Goal: Book appointment/travel/reservation

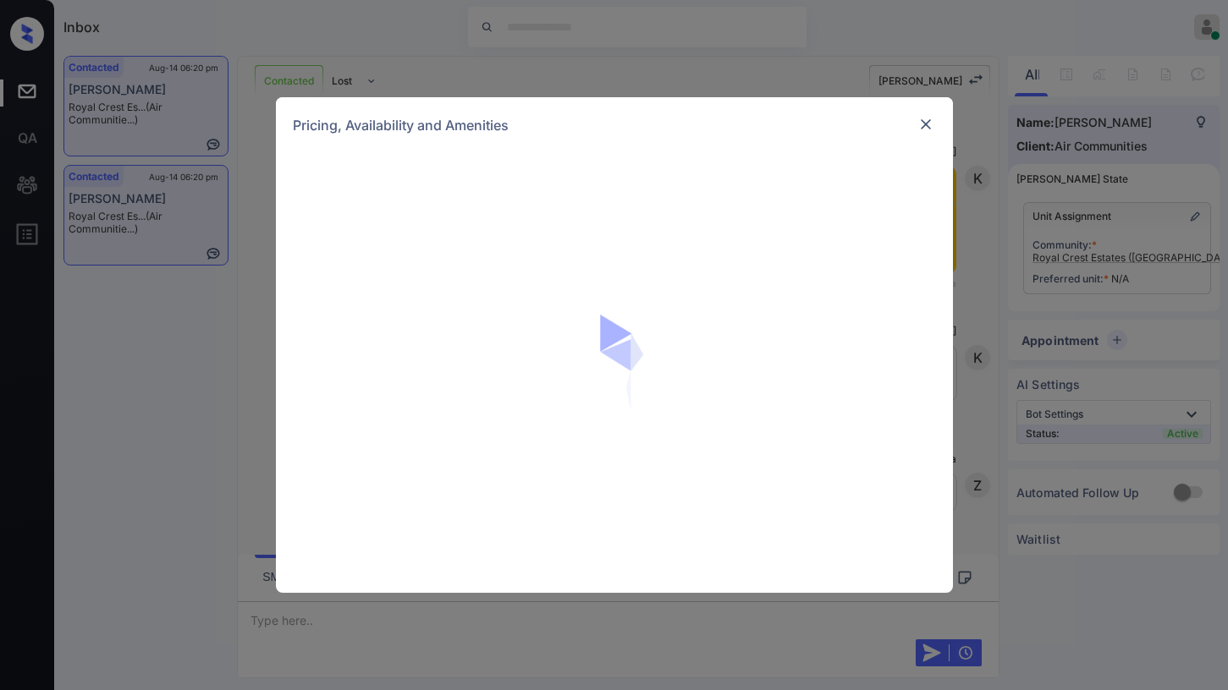
scroll to position [7767, 0]
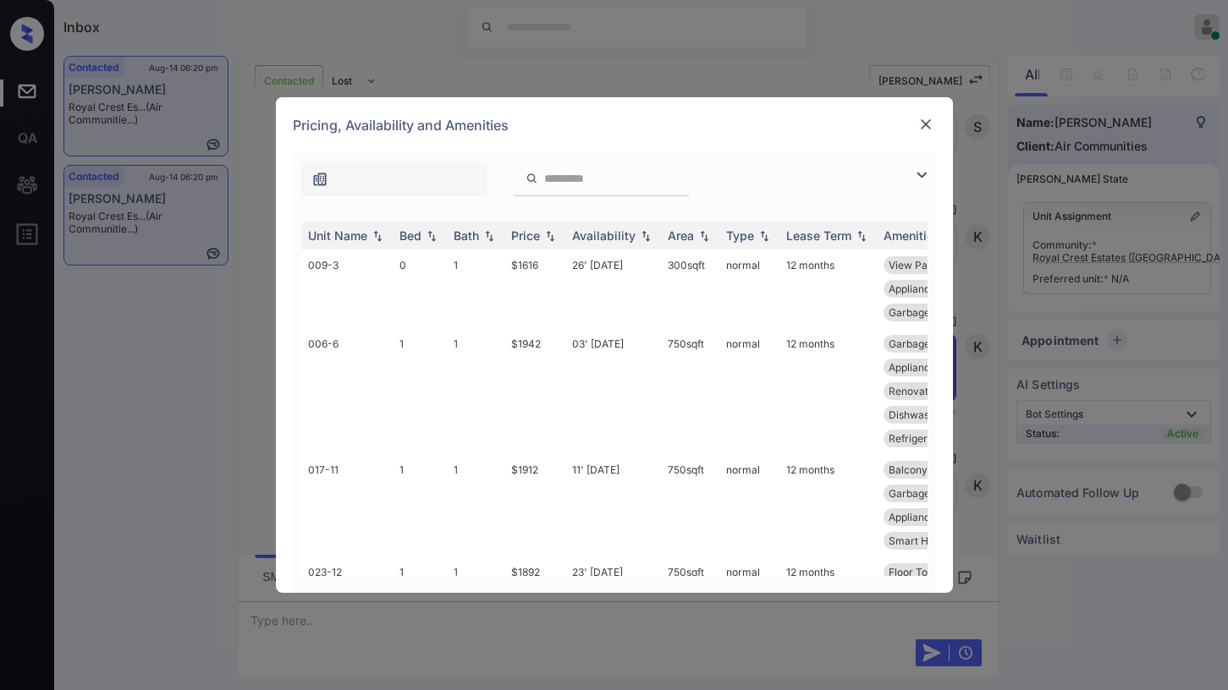
click at [918, 179] on img at bounding box center [921, 175] width 20 height 20
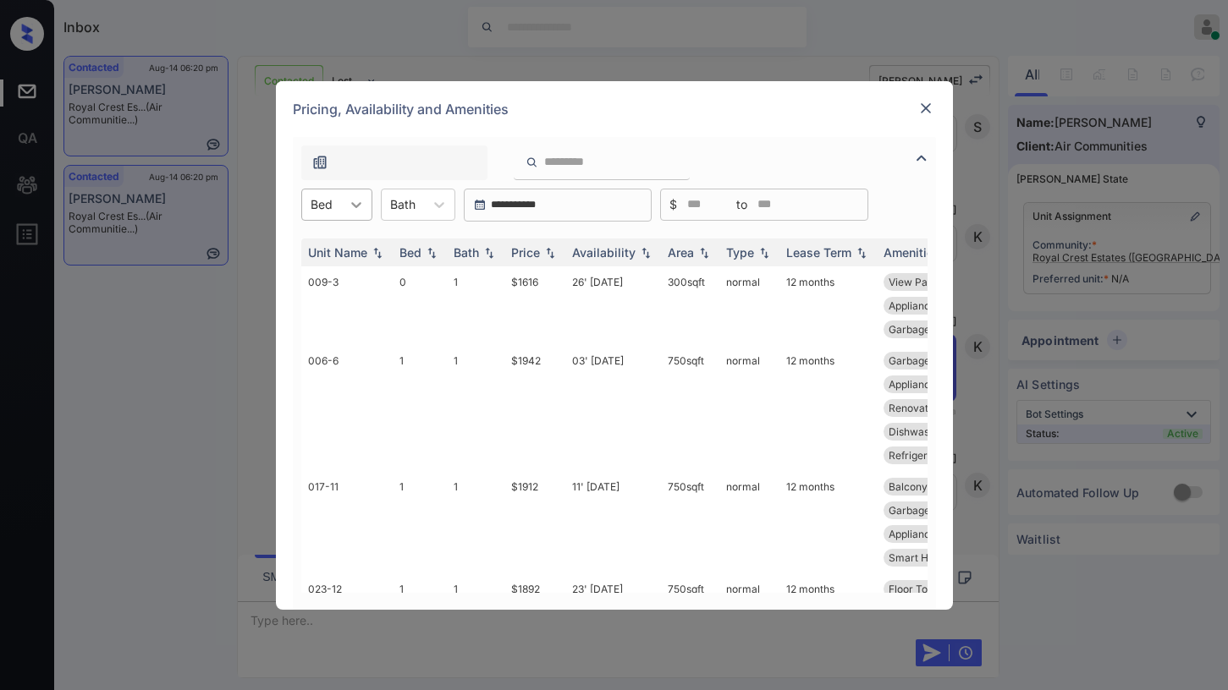
click at [352, 217] on div at bounding box center [356, 205] width 30 height 30
click at [336, 332] on div "3" at bounding box center [336, 337] width 71 height 30
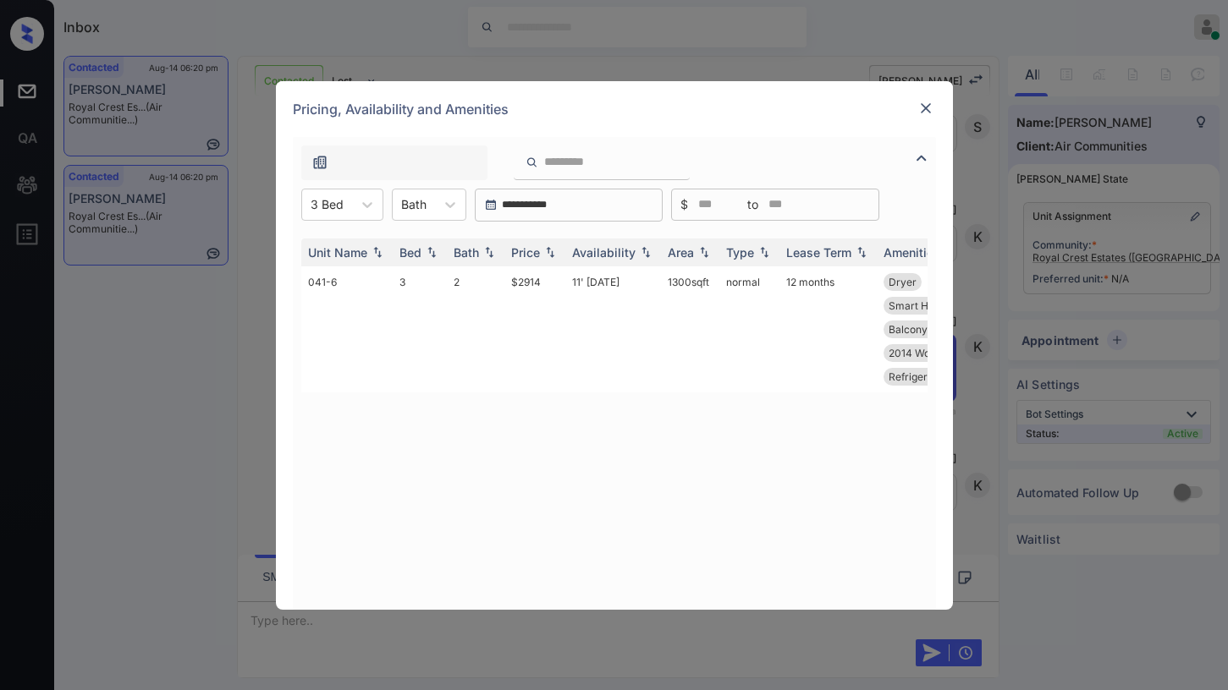
click at [929, 107] on img at bounding box center [925, 108] width 17 height 17
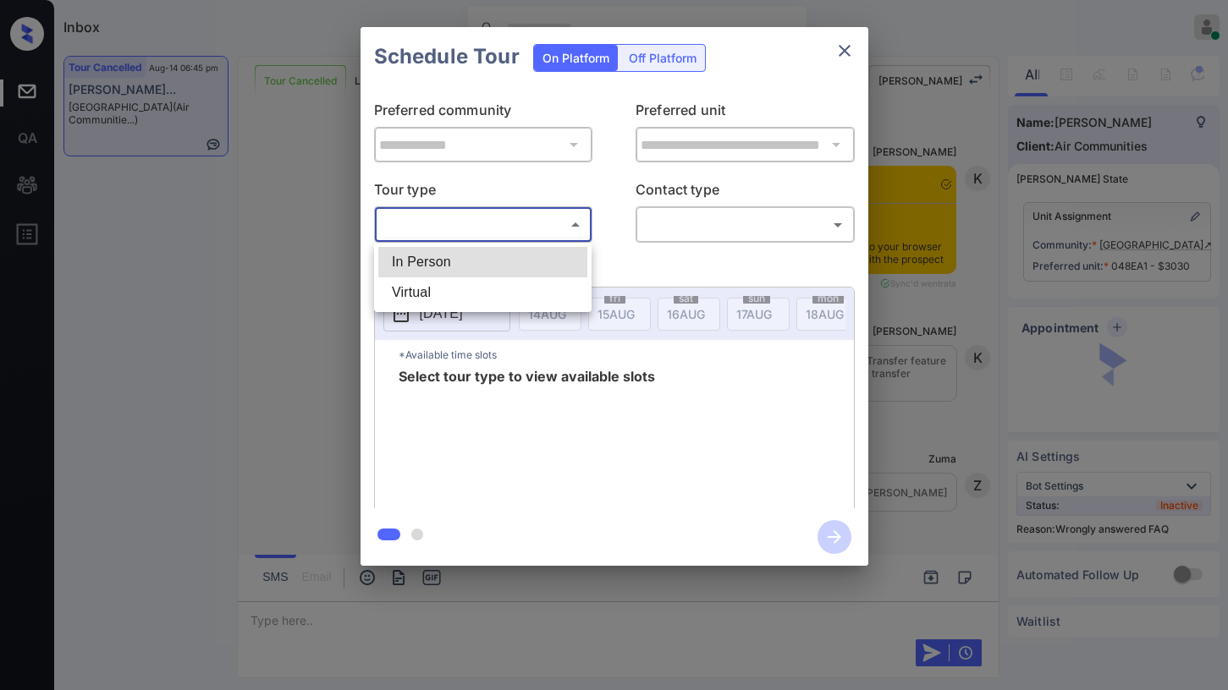
scroll to position [14872, 0]
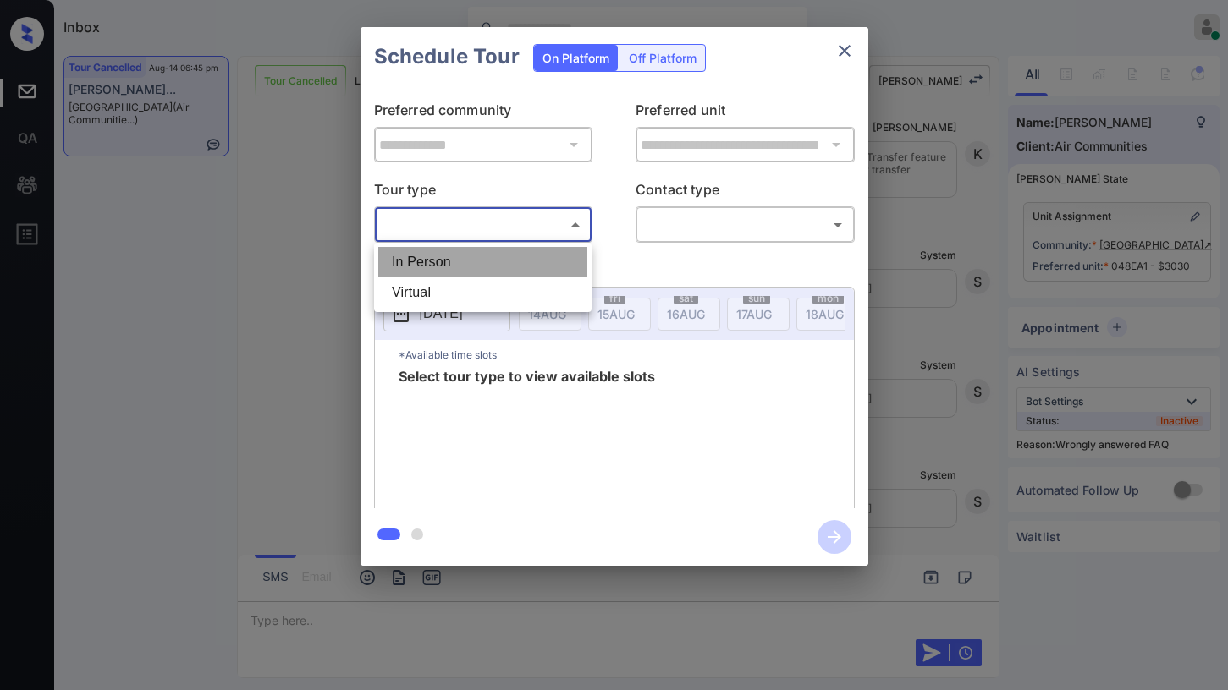
click at [459, 276] on li "In Person" at bounding box center [482, 262] width 209 height 30
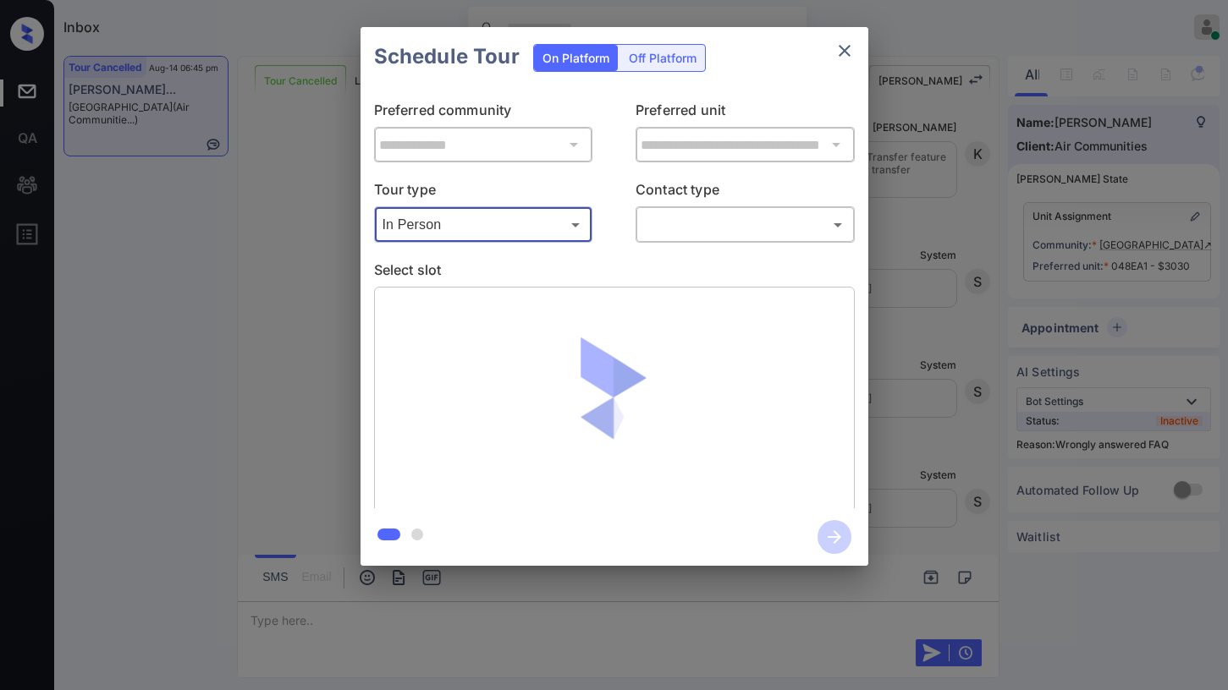
click at [517, 229] on body "Inbox Paolo Gabriel Online Set yourself offline Set yourself on break Profile S…" at bounding box center [614, 345] width 1228 height 690
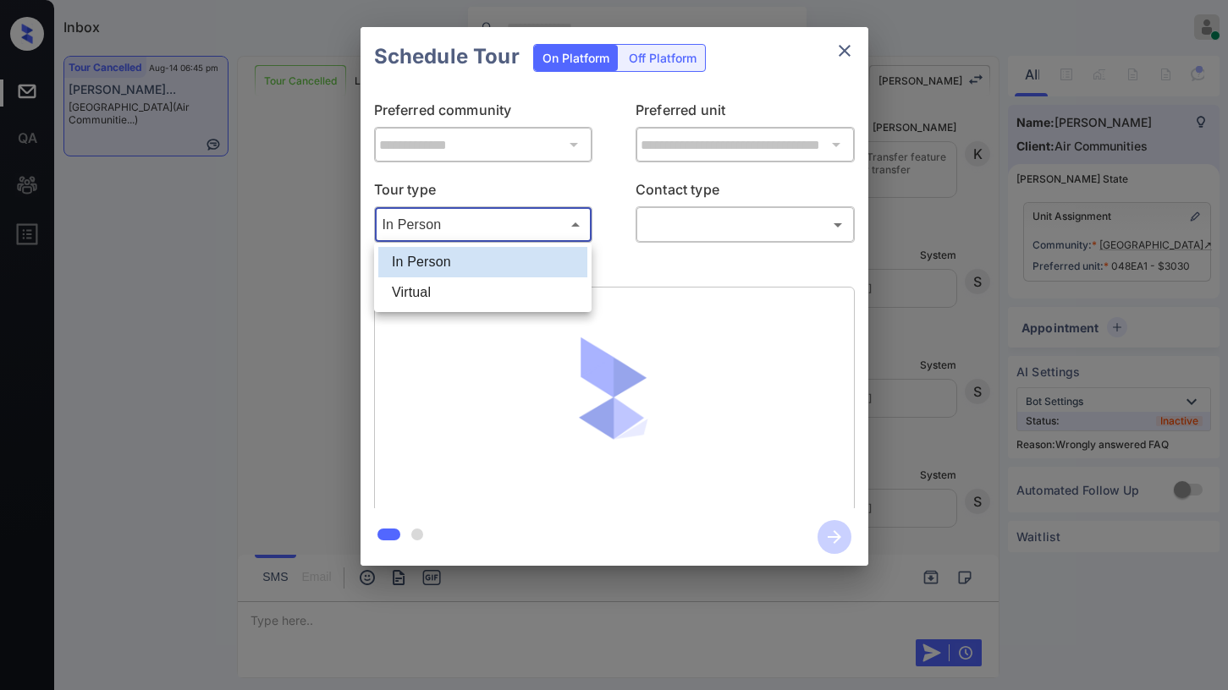
click at [486, 301] on li "Virtual" at bounding box center [482, 293] width 209 height 30
type input "*******"
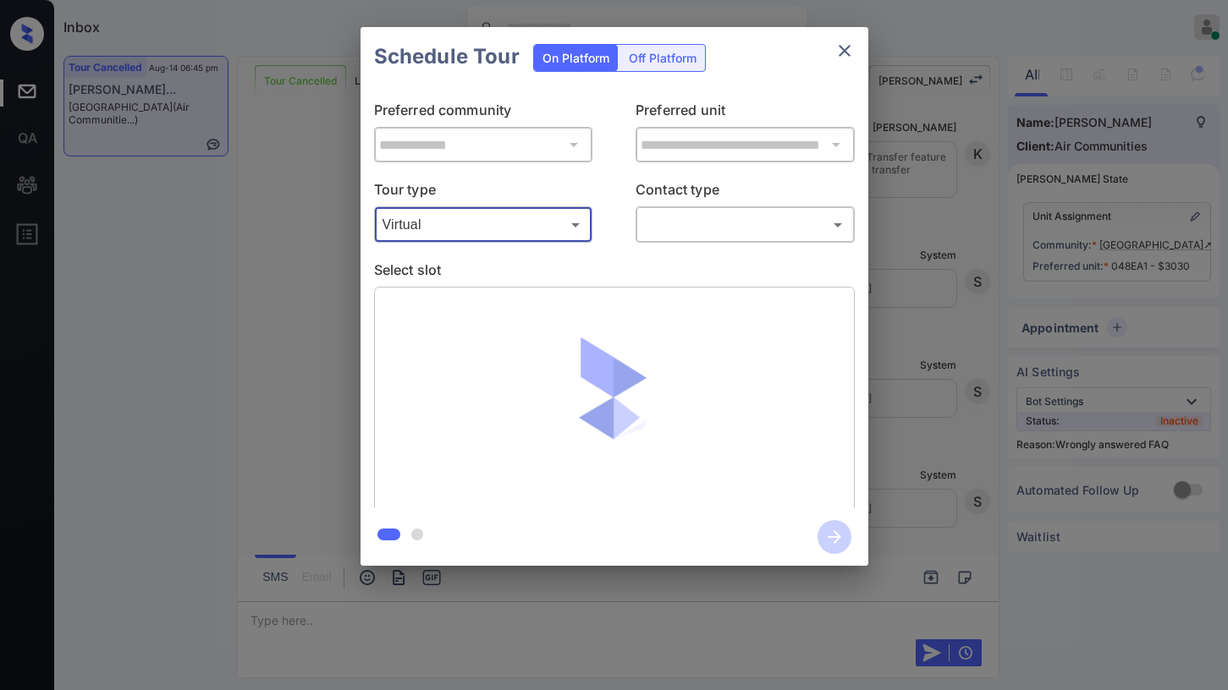
click at [695, 234] on body "Inbox Paolo Gabriel Online Set yourself offline Set yourself on break Profile S…" at bounding box center [614, 345] width 1228 height 690
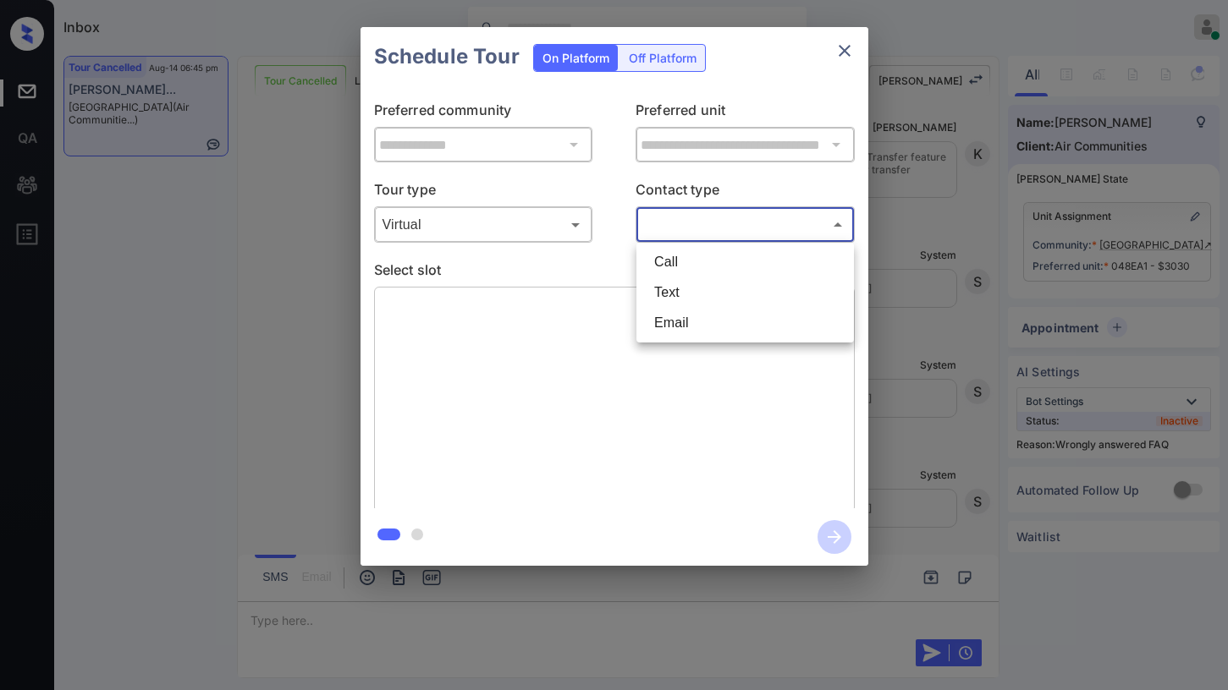
click at [713, 294] on li "Text" at bounding box center [744, 293] width 209 height 30
type input "****"
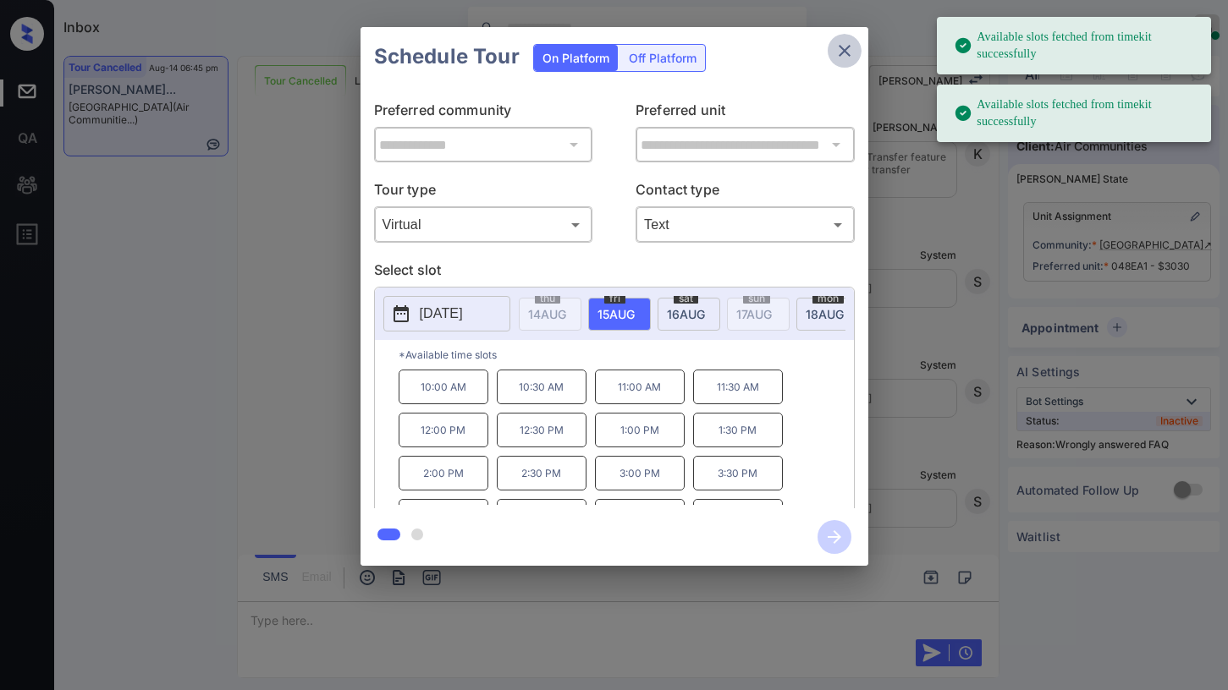
click at [849, 51] on icon "close" at bounding box center [844, 51] width 20 height 20
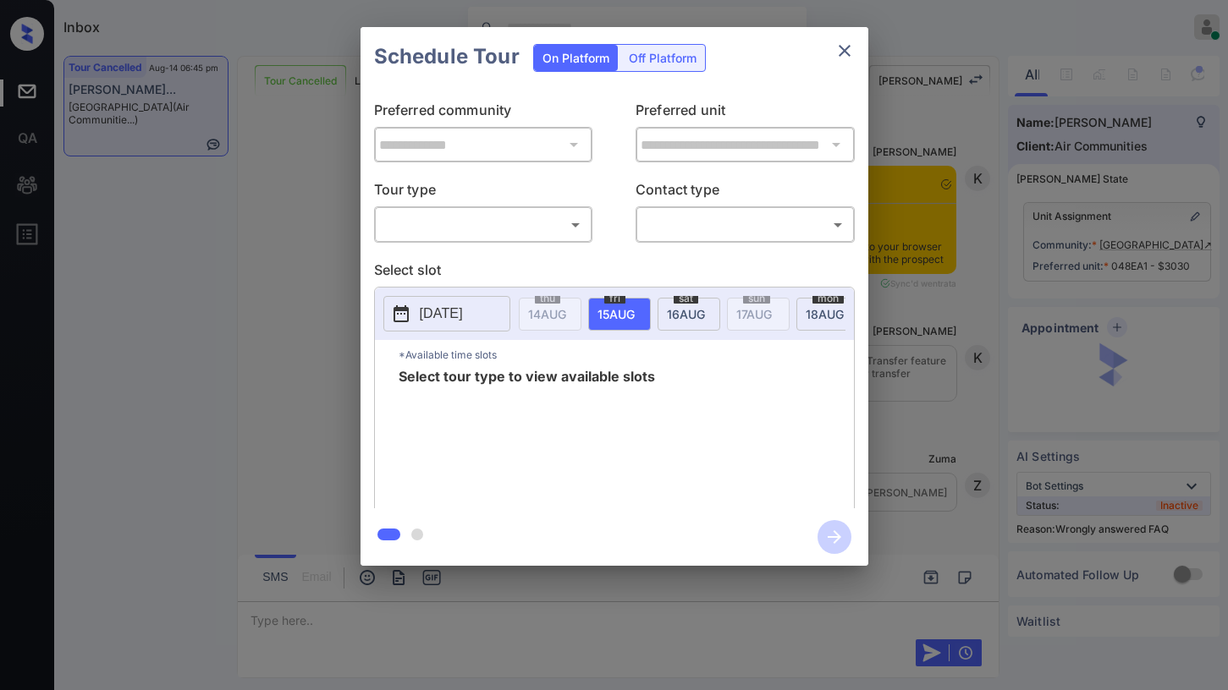
scroll to position [15211, 0]
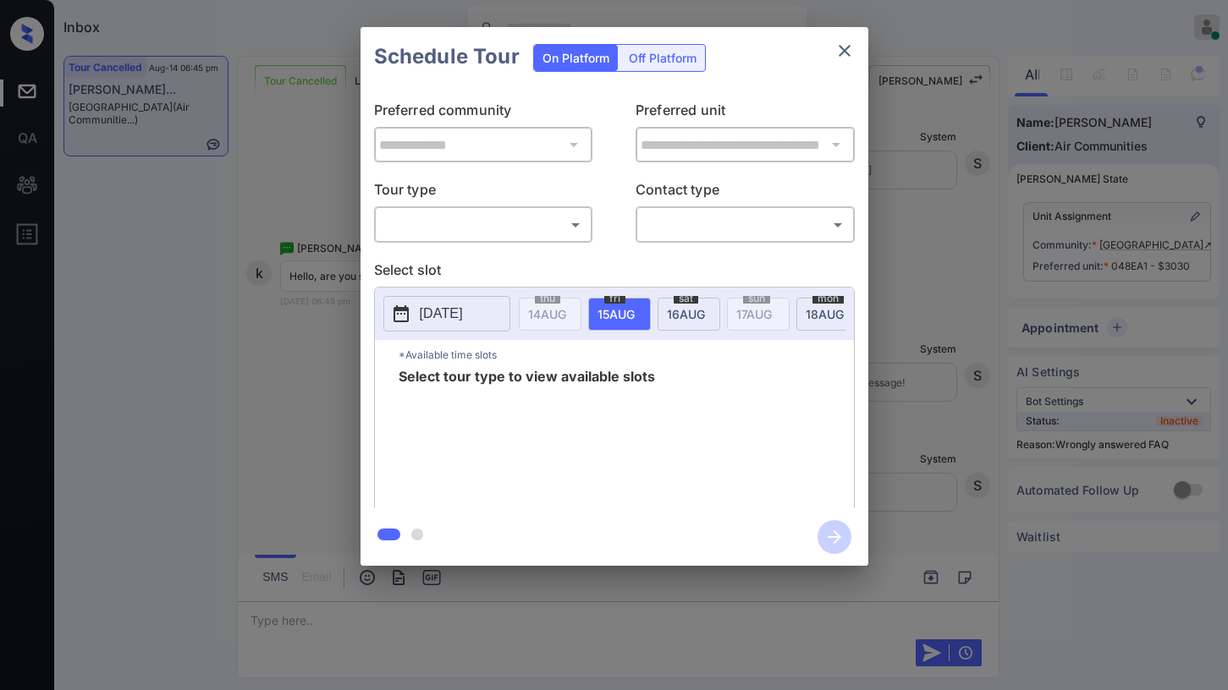
click at [469, 236] on body "Inbox Paolo Gabriel Online Set yourself offline Set yourself on break Profile S…" at bounding box center [614, 345] width 1228 height 690
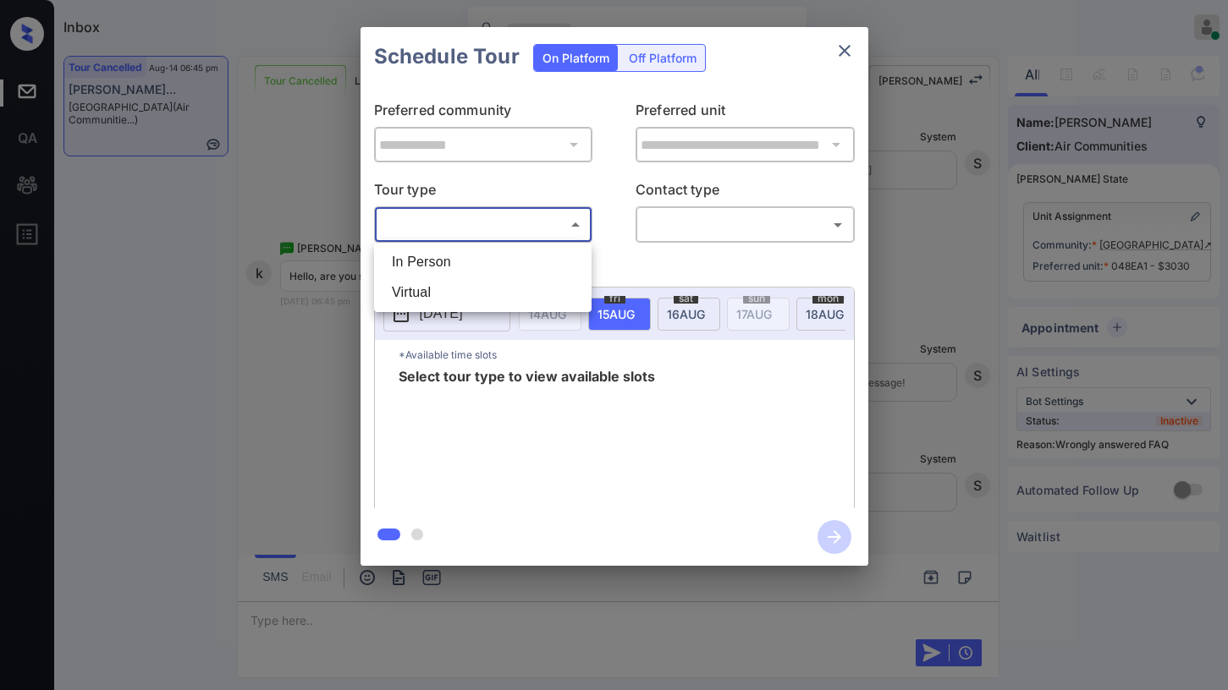
click at [463, 283] on li "Virtual" at bounding box center [482, 293] width 209 height 30
type input "*******"
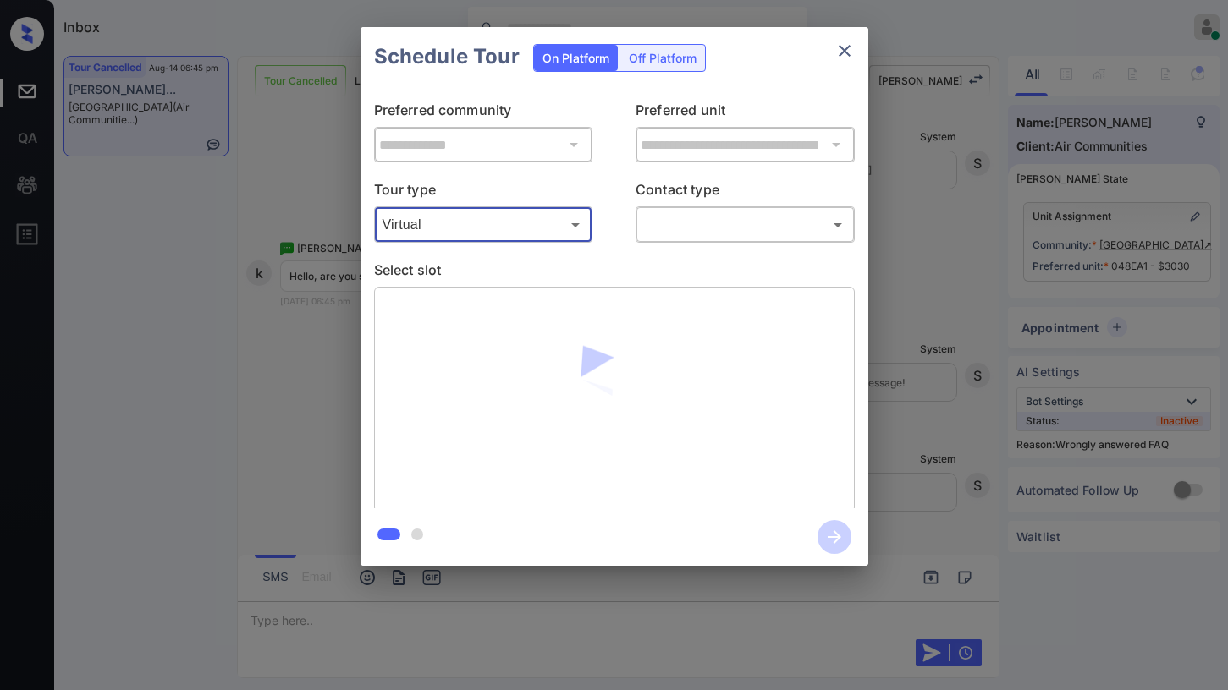
click at [761, 233] on body "Inbox Paolo Gabriel Online Set yourself offline Set yourself on break Profile S…" at bounding box center [614, 345] width 1228 height 690
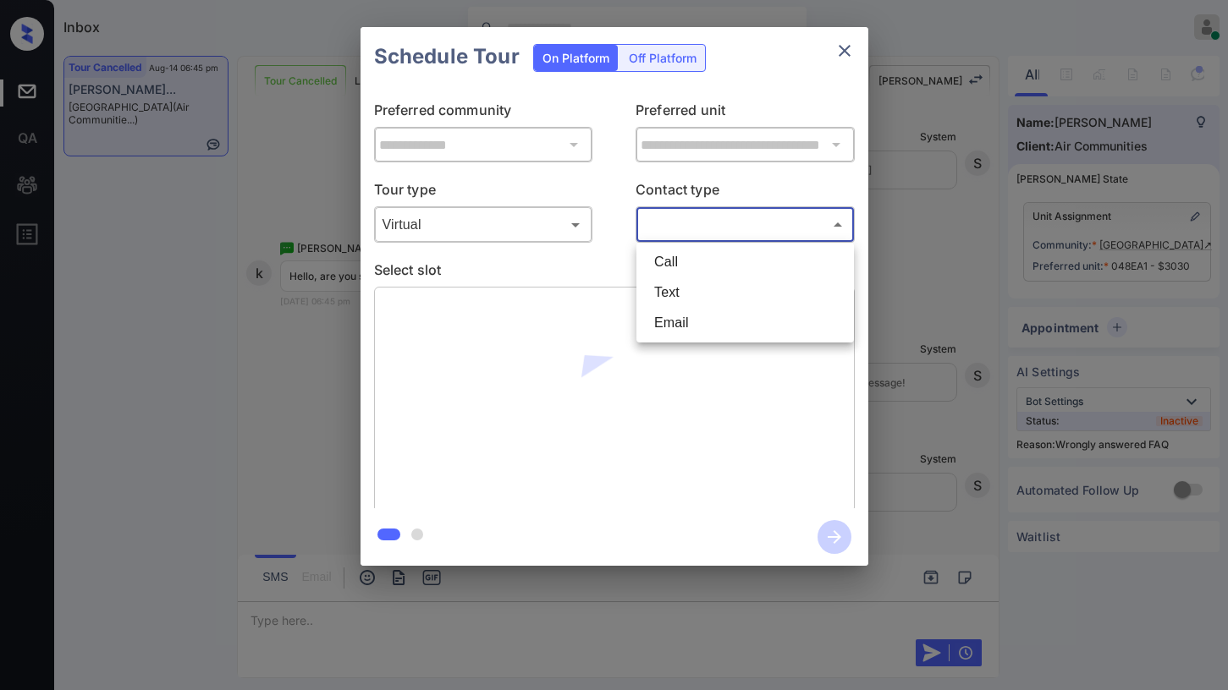
click at [753, 287] on li "Text" at bounding box center [744, 293] width 209 height 30
type input "****"
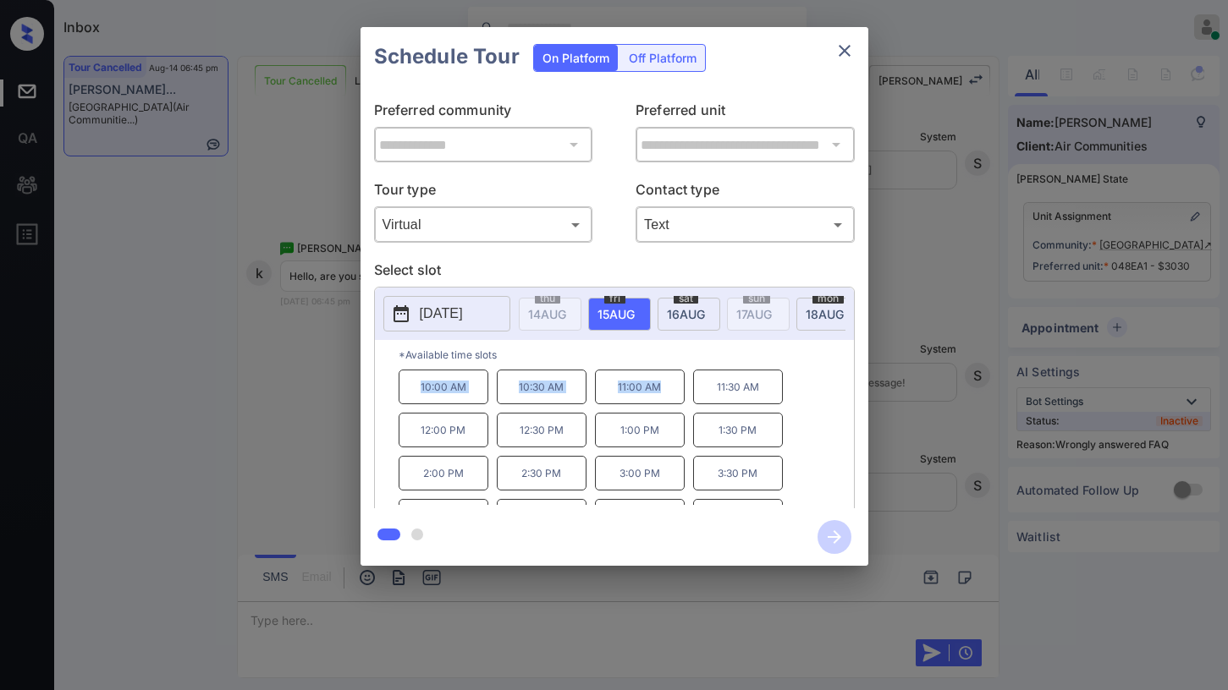
drag, startPoint x: 414, startPoint y: 394, endPoint x: 682, endPoint y: 392, distance: 268.2
click at [666, 396] on div "10:00 AM 10:30 AM 11:00 AM 11:30 AM 12:00 PM 12:30 PM 1:00 PM 1:30 PM 2:00 PM 2…" at bounding box center [625, 437] width 455 height 135
copy div "10:00 AM 10:30 AM 11:00 AM"
click at [854, 50] on icon "close" at bounding box center [844, 51] width 20 height 20
